Goal: Task Accomplishment & Management: Manage account settings

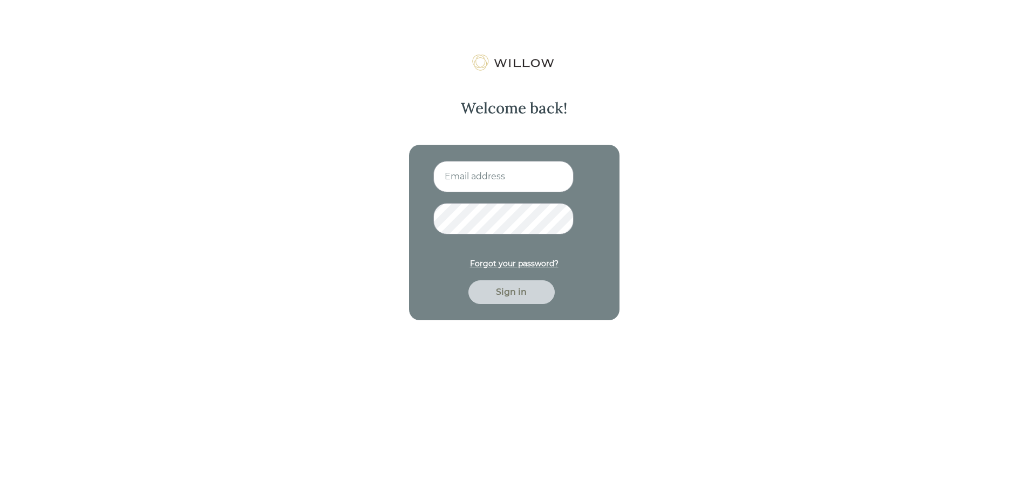
click at [472, 184] on input at bounding box center [503, 176] width 140 height 31
type input "[EMAIL_ADDRESS][DOMAIN_NAME]"
click at [469, 280] on button "Sign in" at bounding box center [512, 292] width 86 height 24
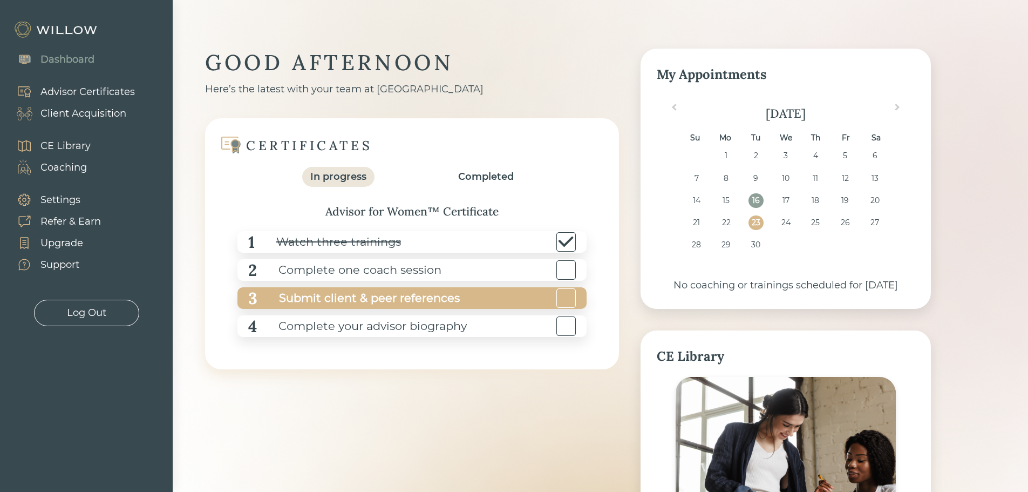
click at [465, 292] on div "3 Submit client & peer references" at bounding box center [412, 298] width 349 height 22
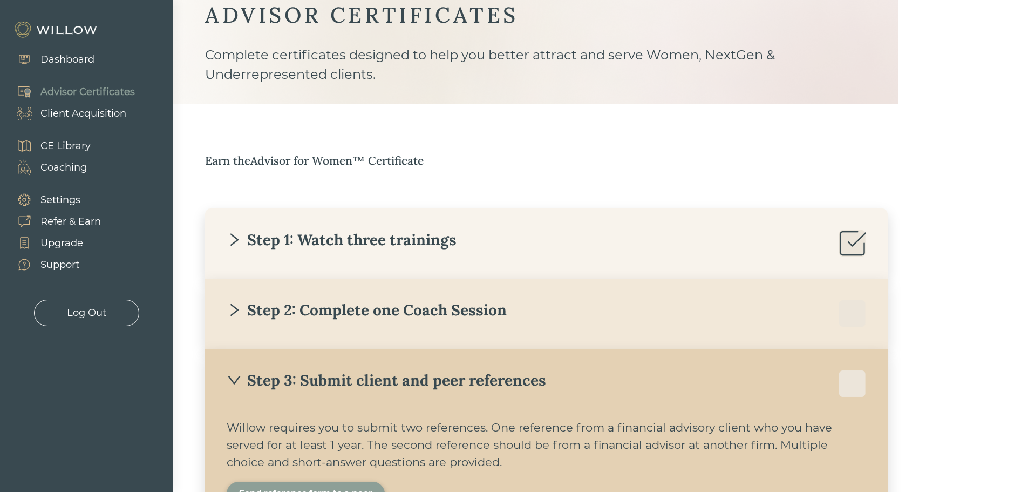
scroll to position [40, 0]
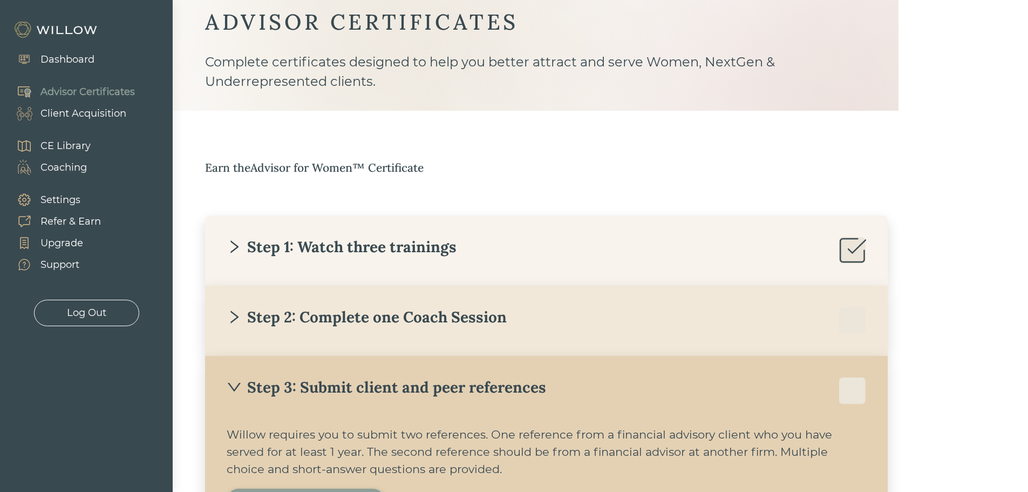
click at [256, 311] on div "Step 2: Complete one Coach Session" at bounding box center [367, 316] width 280 height 19
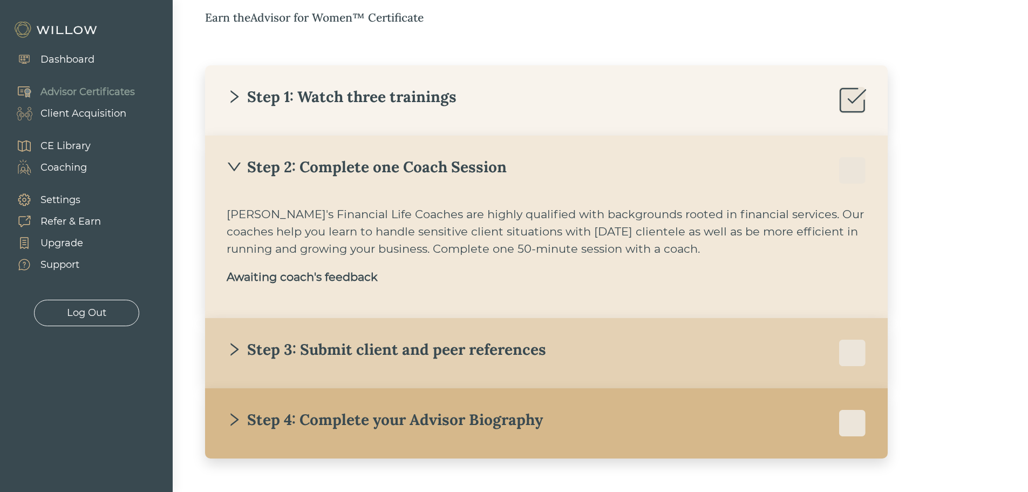
scroll to position [202, 0]
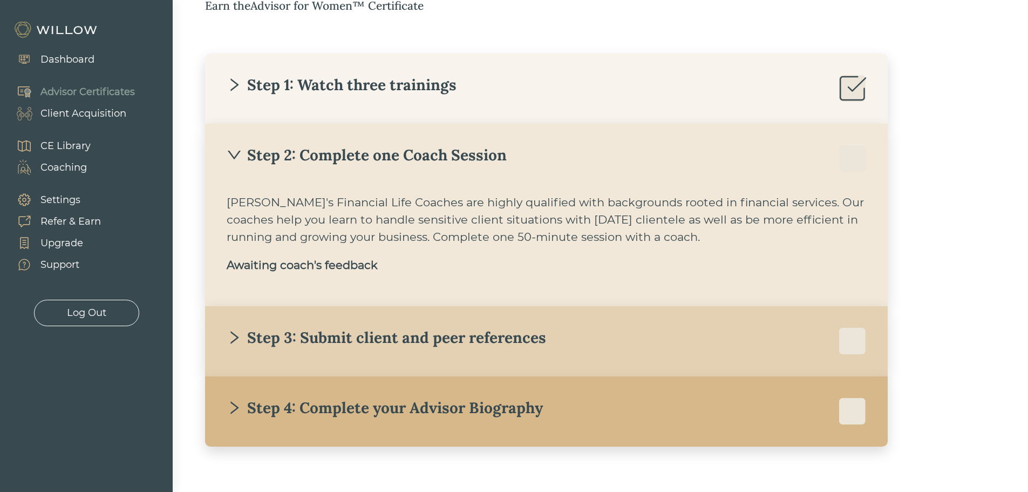
click at [926, 229] on div "Earn the Advisor for Women™ Certificate Step 1: Watch three trainings [PERSON_N…" at bounding box center [568, 221] width 726 height 449
click at [94, 115] on div "Client Acquisition" at bounding box center [83, 113] width 86 height 15
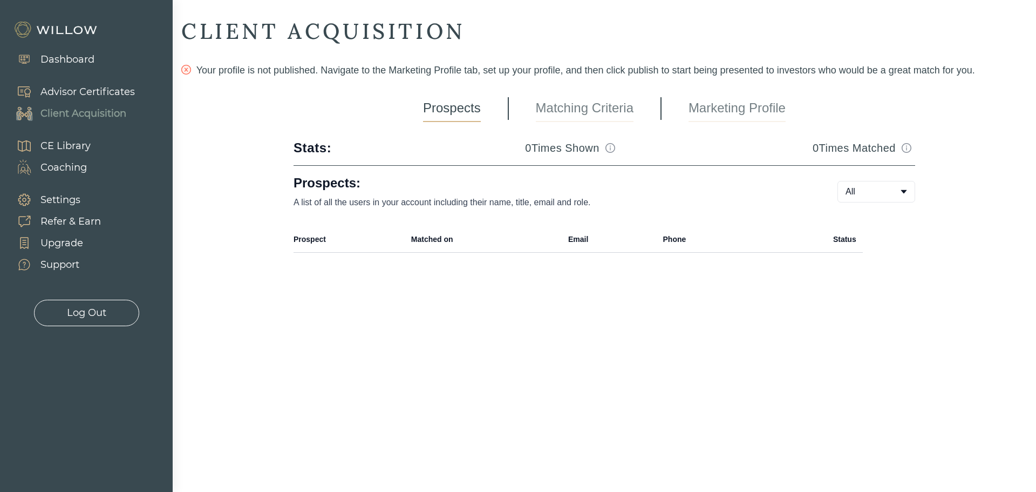
click at [636, 100] on div "Prospects Matching Criteria Marketing Profile" at bounding box center [604, 108] width 363 height 27
click at [567, 93] on div "CLIENT ACQUISITION Your profile is not published. Navigate to the Marketing Pro…" at bounding box center [604, 145] width 846 height 257
click at [572, 100] on link "Matching Criteria" at bounding box center [585, 108] width 98 height 27
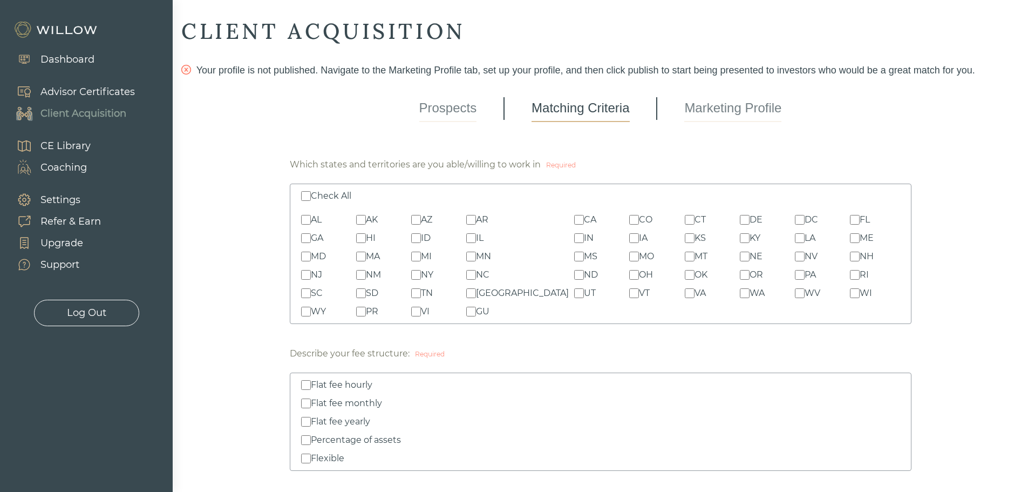
click at [757, 105] on link "Marketing Profile" at bounding box center [732, 108] width 97 height 27
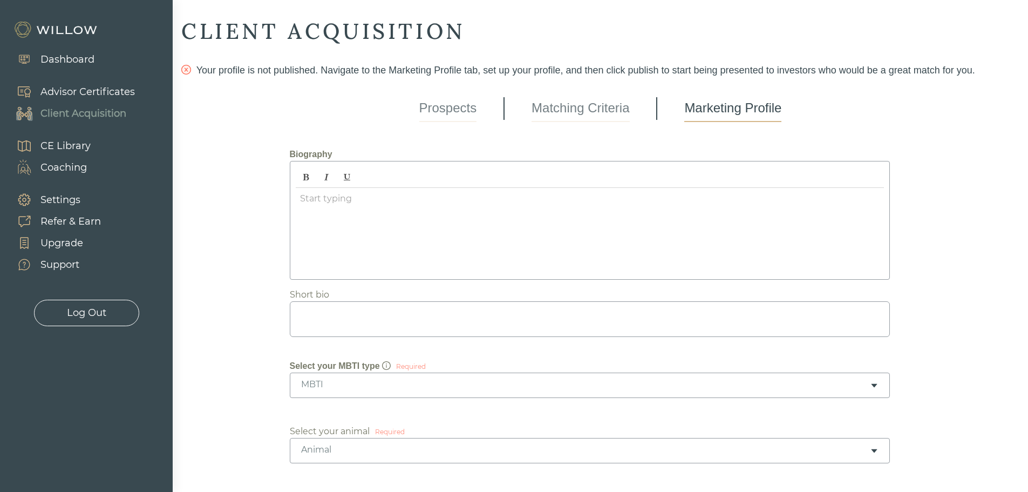
click at [447, 110] on link "Prospects" at bounding box center [448, 108] width 58 height 27
